Goal: Navigation & Orientation: Find specific page/section

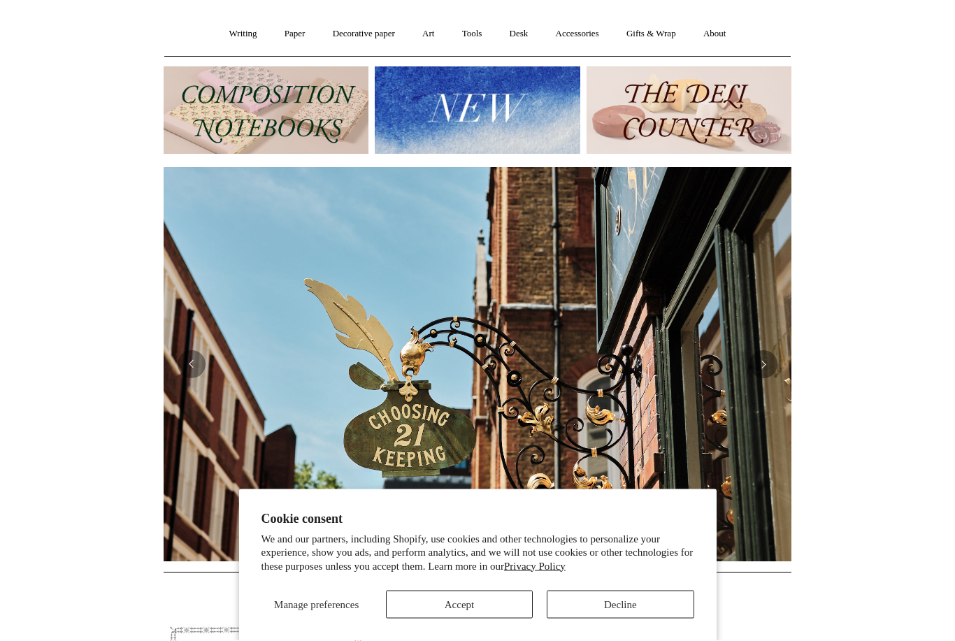
scroll to position [111, 0]
click at [621, 619] on button "Decline" at bounding box center [620, 605] width 147 height 28
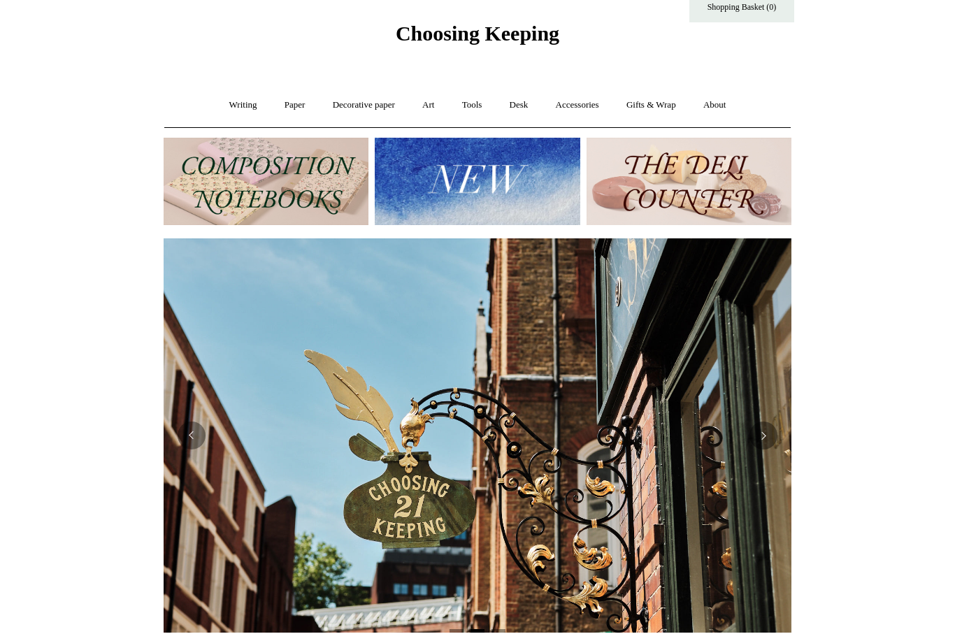
scroll to position [0, 742]
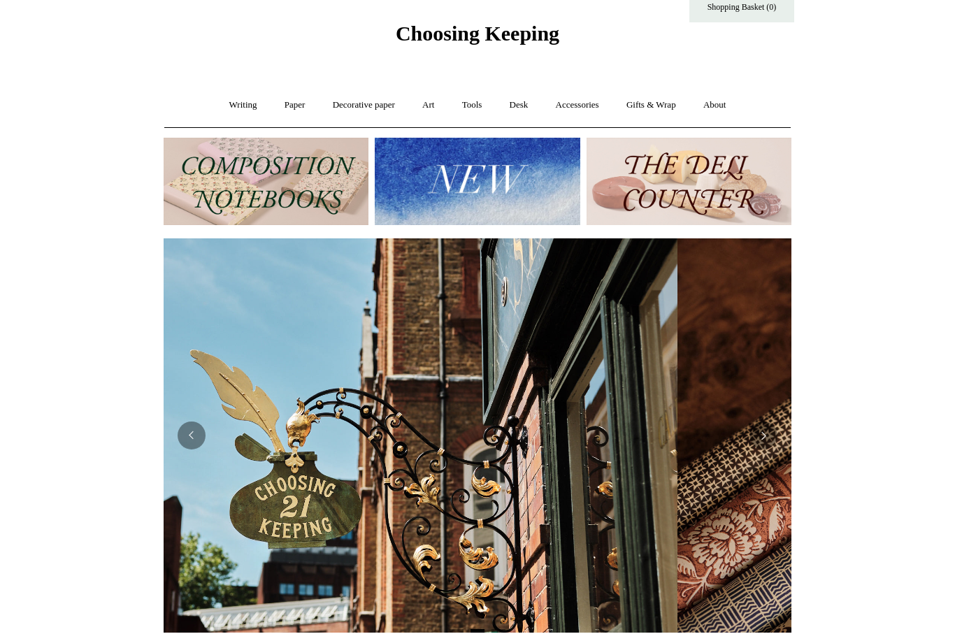
click at [240, 98] on link "Writing +" at bounding box center [243, 105] width 53 height 37
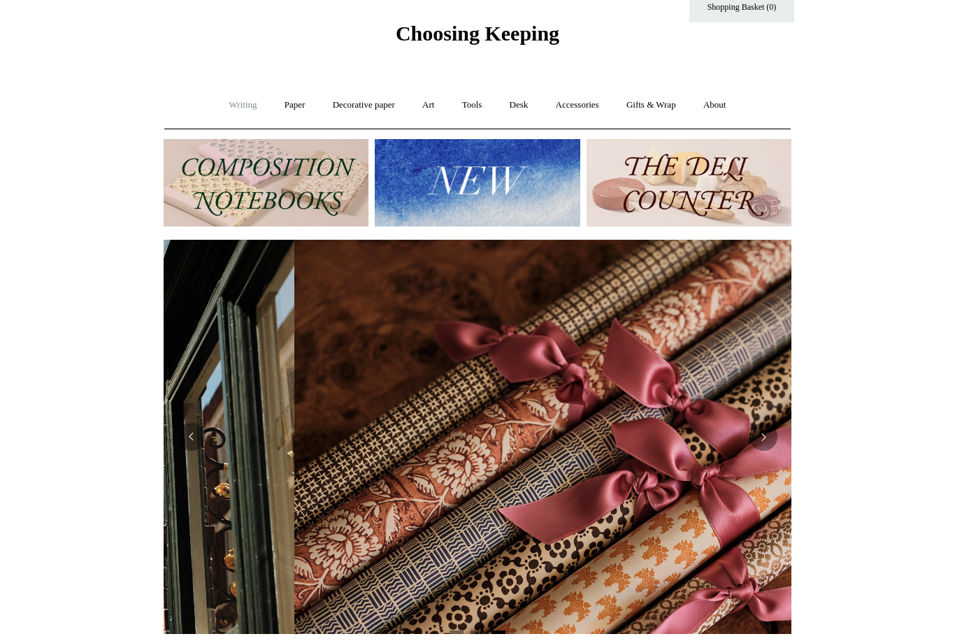
scroll to position [0, 1256]
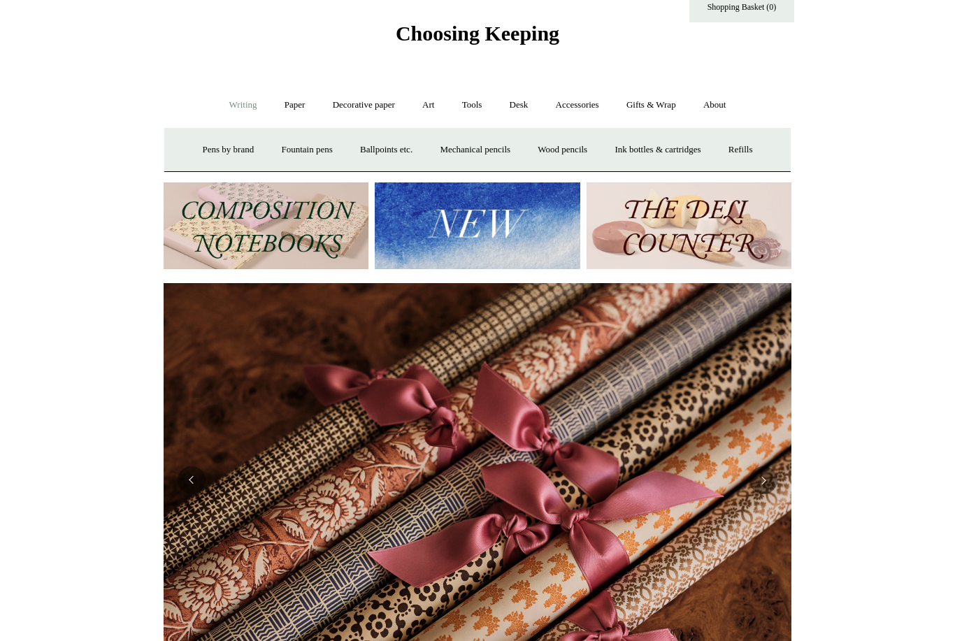
click at [606, 104] on link "Accessories +" at bounding box center [577, 105] width 69 height 37
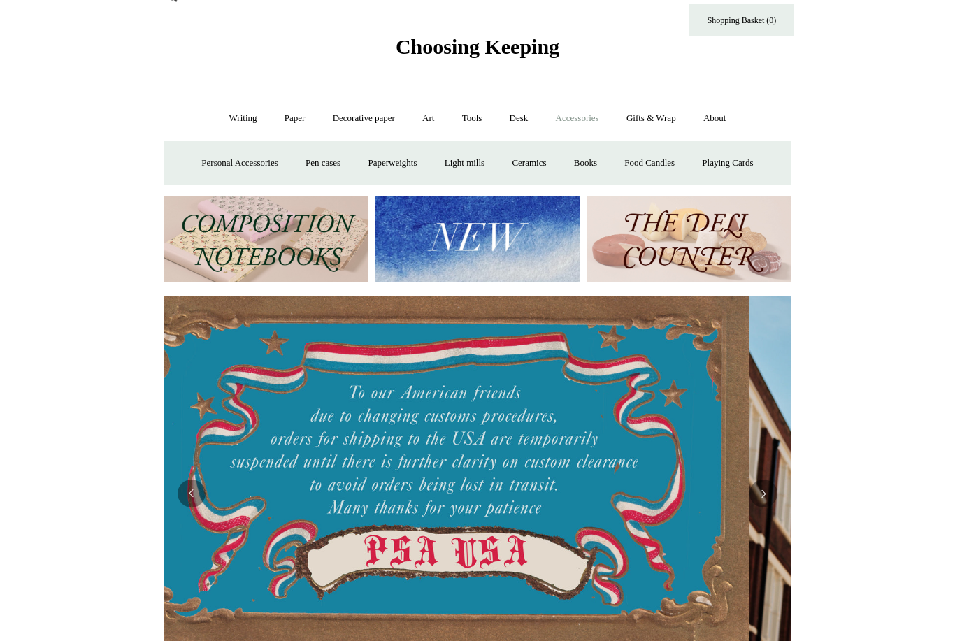
scroll to position [27, 0]
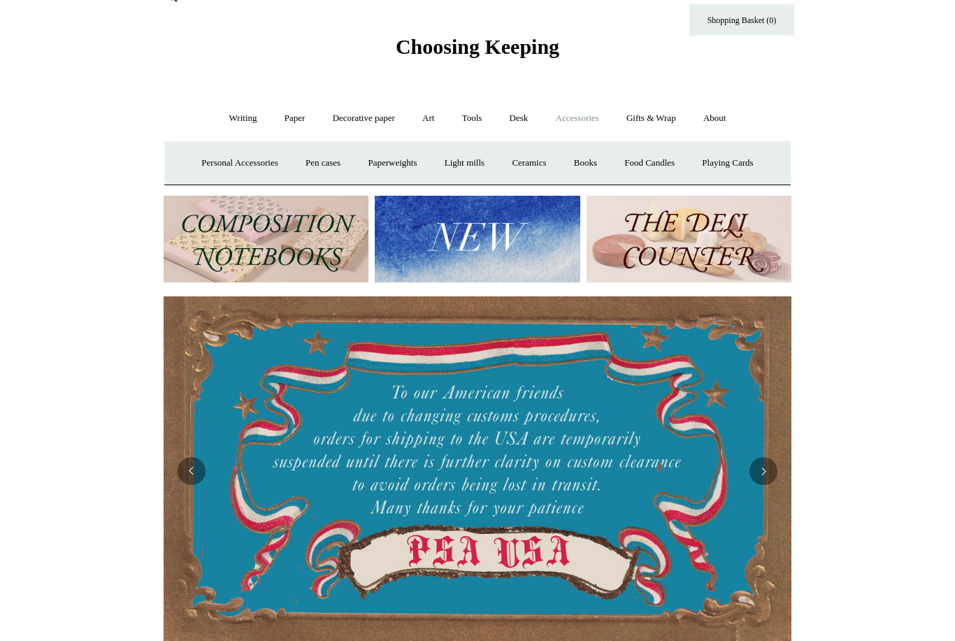
click at [315, 161] on link "Pen cases" at bounding box center [323, 163] width 60 height 37
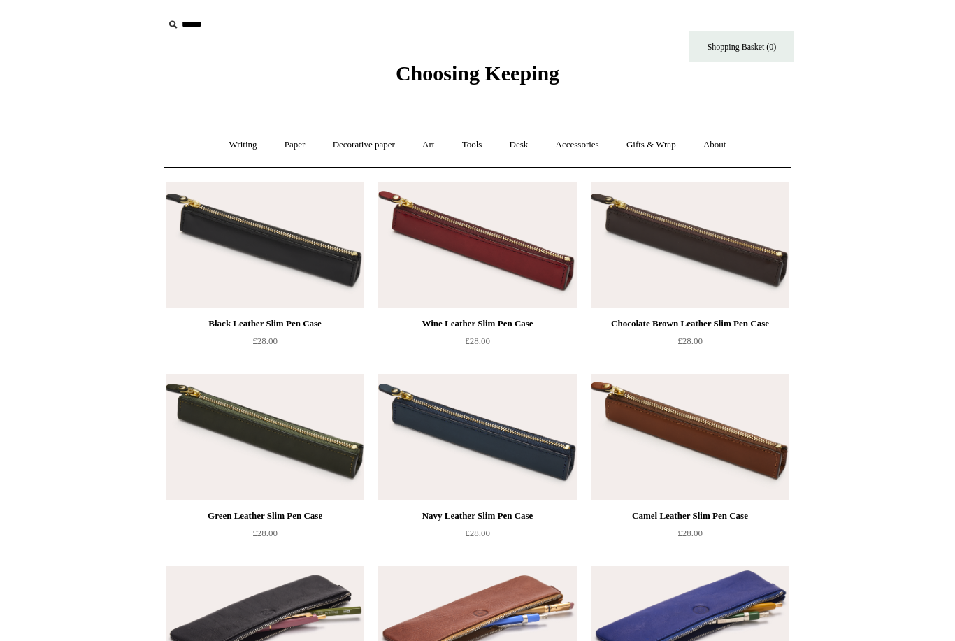
click at [237, 143] on link "Writing +" at bounding box center [243, 145] width 53 height 37
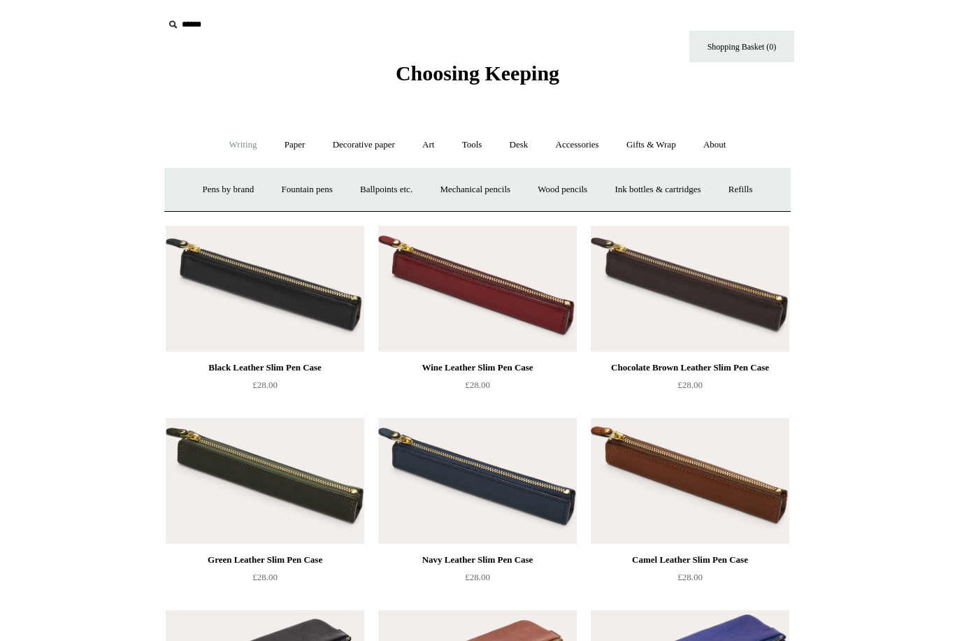
click at [363, 141] on link "Decorative paper +" at bounding box center [363, 145] width 87 height 37
click at [429, 146] on link "Art +" at bounding box center [428, 145] width 37 height 37
click at [475, 151] on link "Tools +" at bounding box center [472, 145] width 45 height 37
click at [520, 148] on link "Desk +" at bounding box center [519, 145] width 44 height 37
click at [590, 150] on link "Accessories +" at bounding box center [577, 145] width 69 height 37
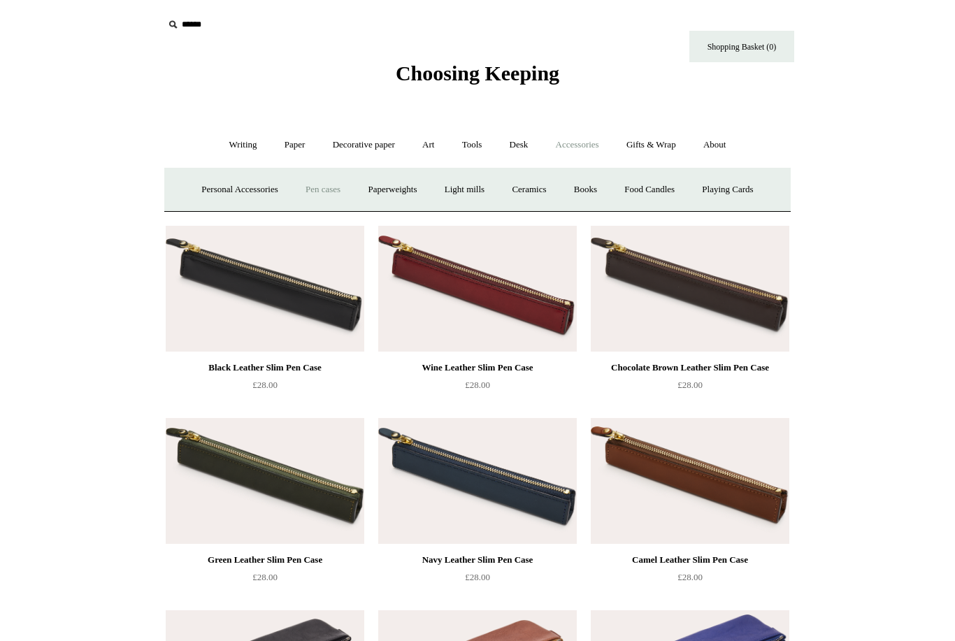
click at [743, 192] on link "Playing Cards" at bounding box center [728, 189] width 76 height 37
